Goal: Information Seeking & Learning: Learn about a topic

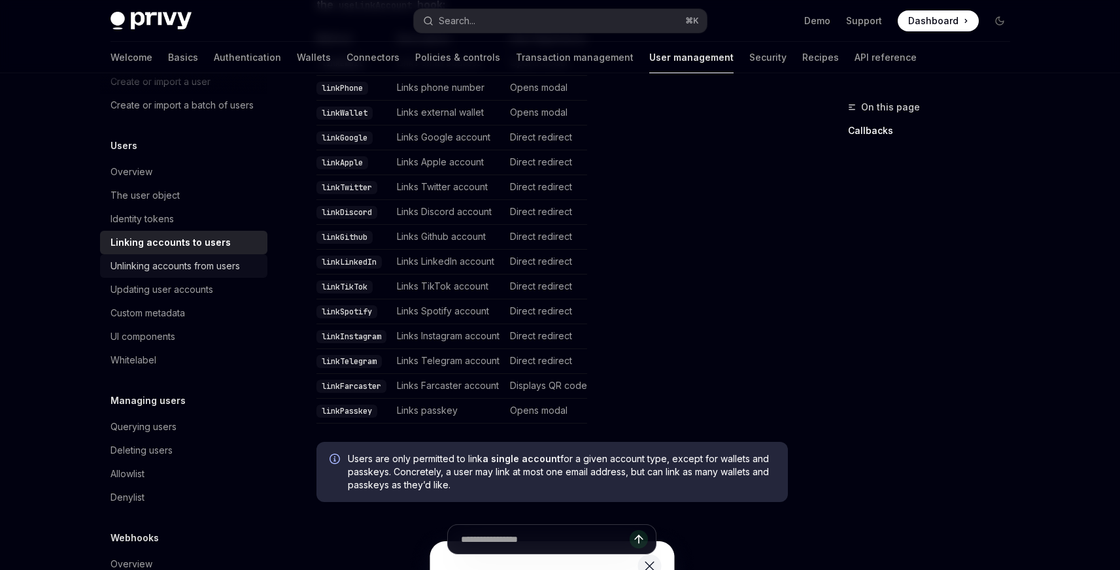
scroll to position [186, 0]
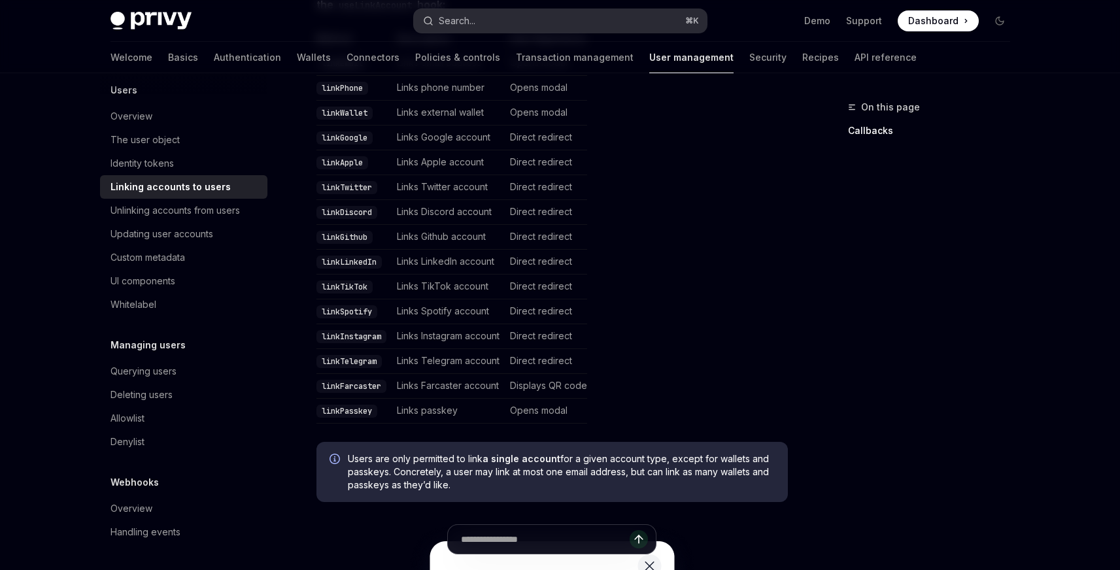
click at [490, 14] on button "Search... ⌘ K" at bounding box center [560, 21] width 293 height 24
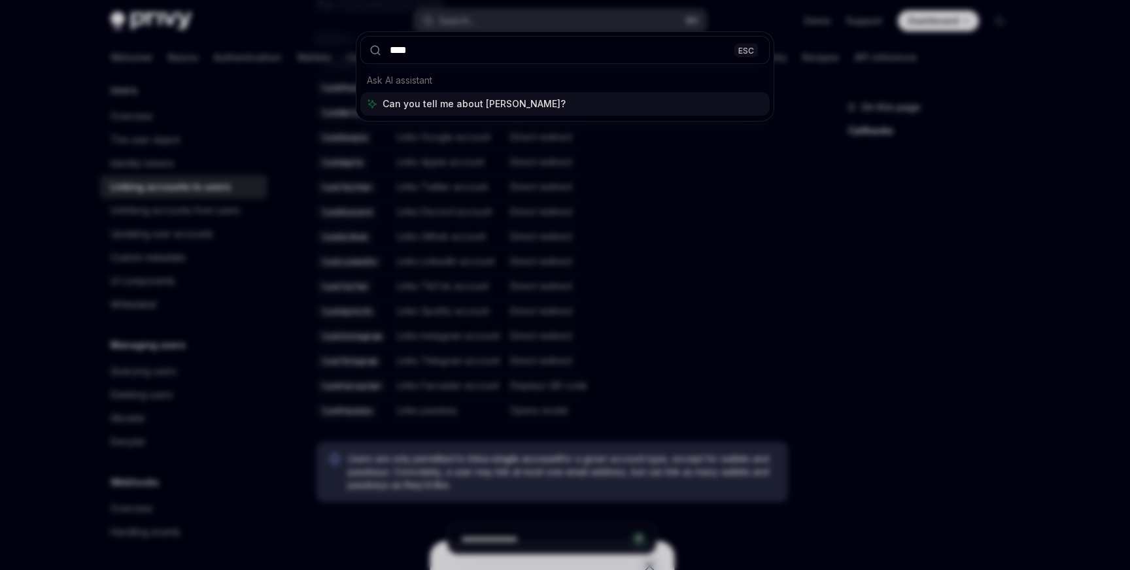
type input "*****"
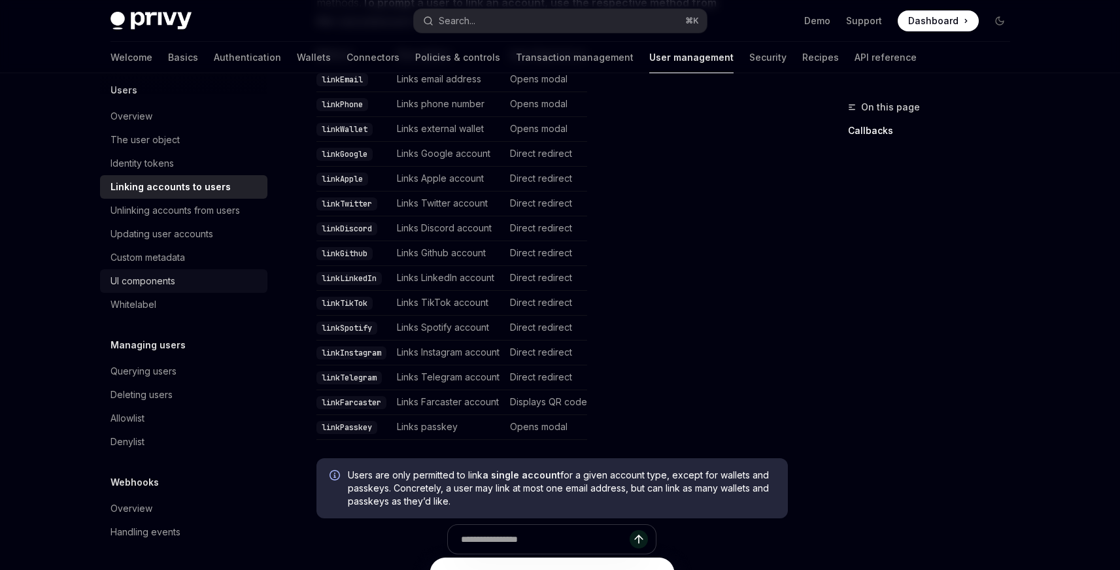
scroll to position [354, 0]
click at [143, 507] on div "Overview" at bounding box center [131, 509] width 42 height 16
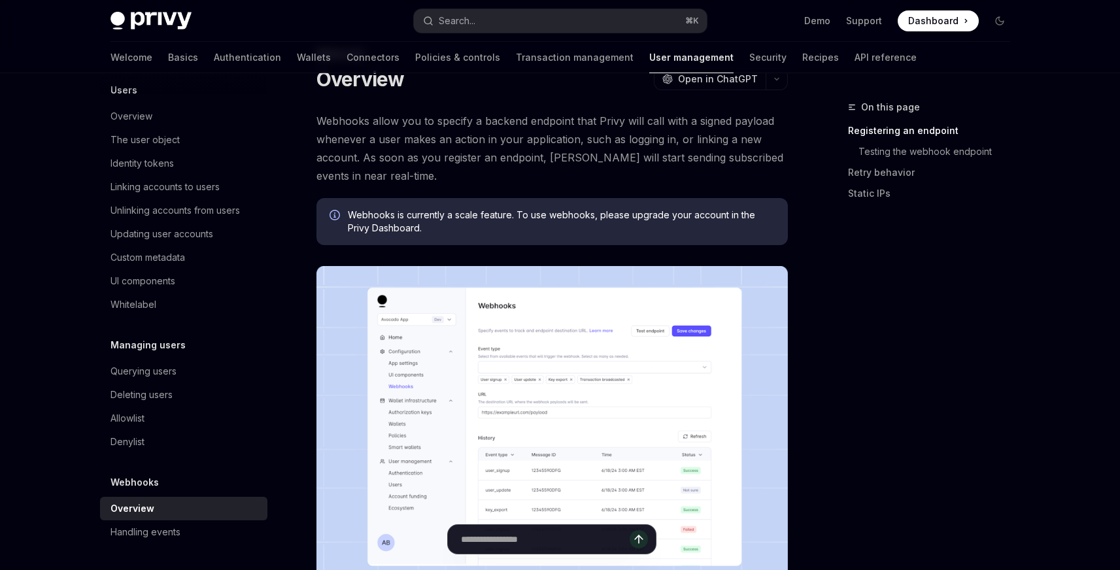
scroll to position [68, 0]
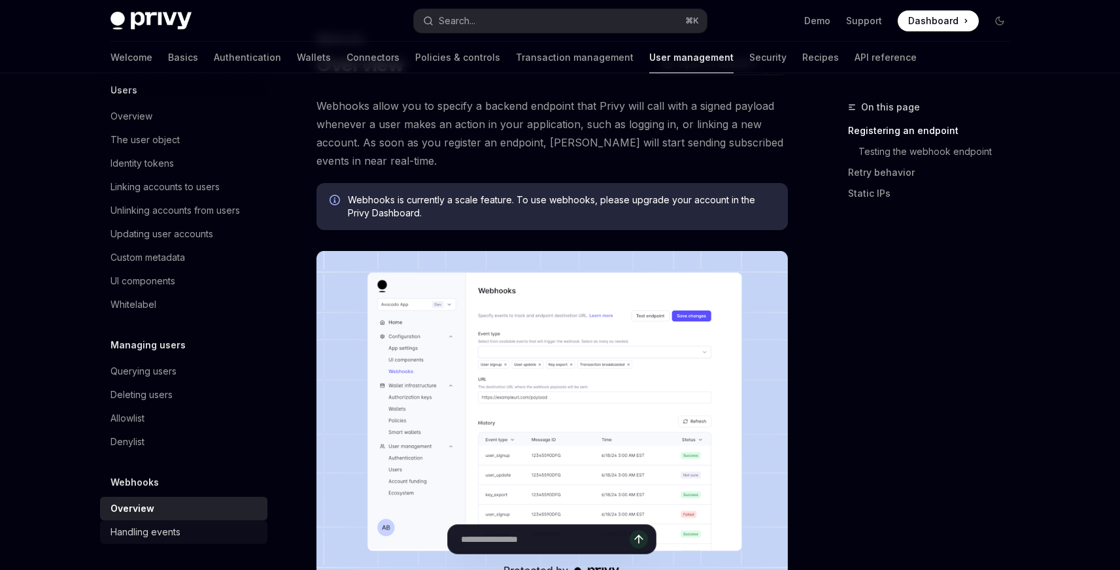
click at [173, 525] on div "Handling events" at bounding box center [145, 532] width 70 height 16
type textarea "*"
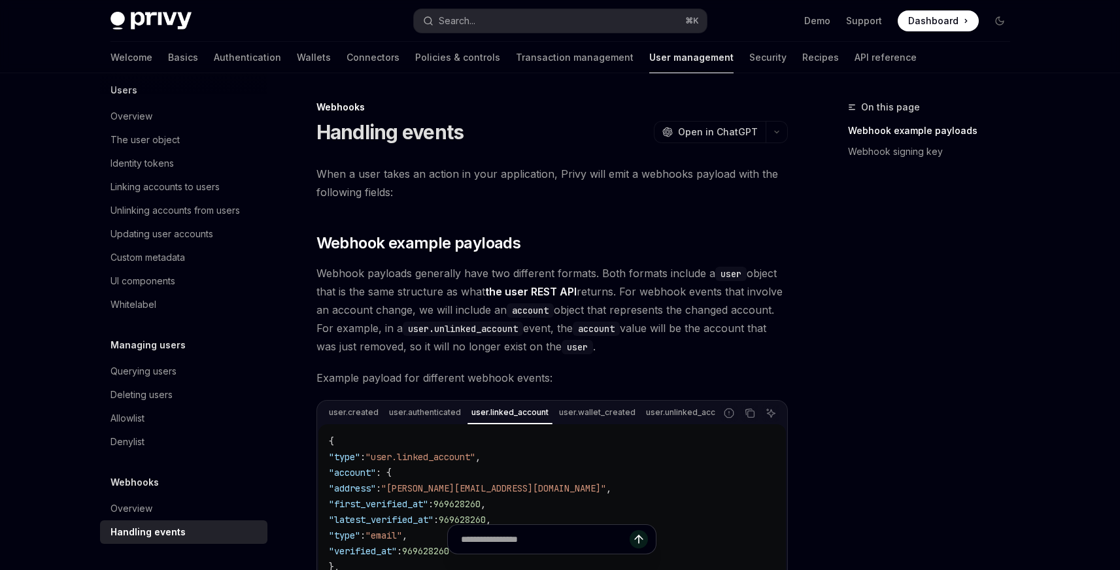
click at [902, 269] on div "On this page Webhook example payloads Webhook signing key" at bounding box center [921, 334] width 199 height 471
